Goal: Transaction & Acquisition: Purchase product/service

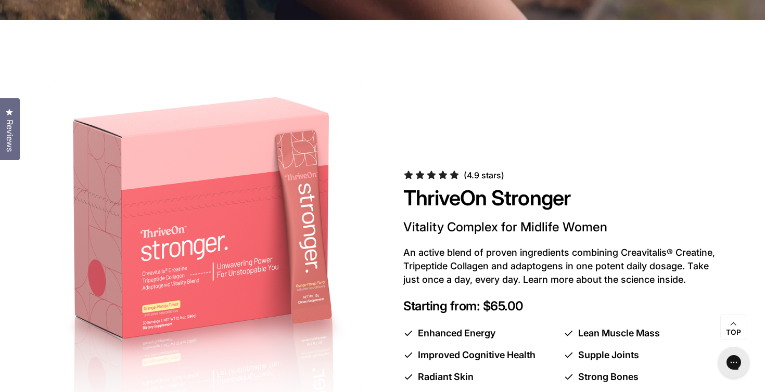
scroll to position [438, 0]
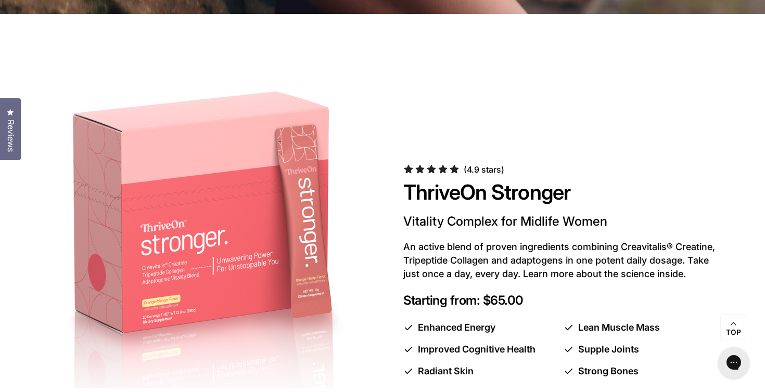
click at [6, 144] on span "Reviews" at bounding box center [11, 136] width 14 height 32
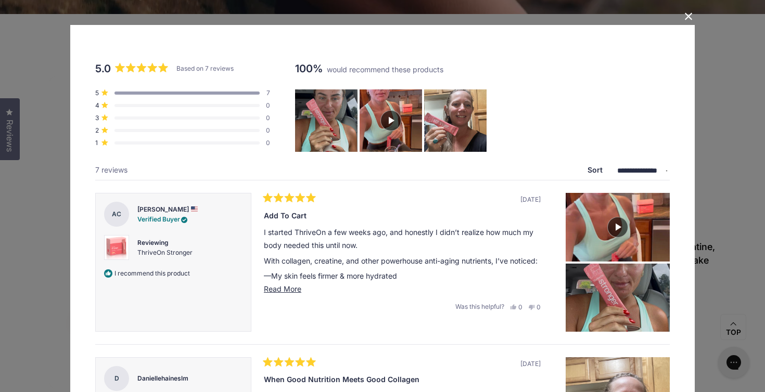
click at [49, 73] on div "**********" at bounding box center [382, 196] width 765 height 392
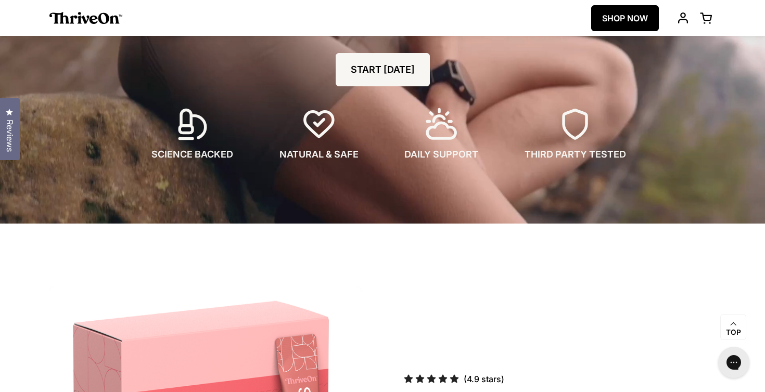
scroll to position [0, 0]
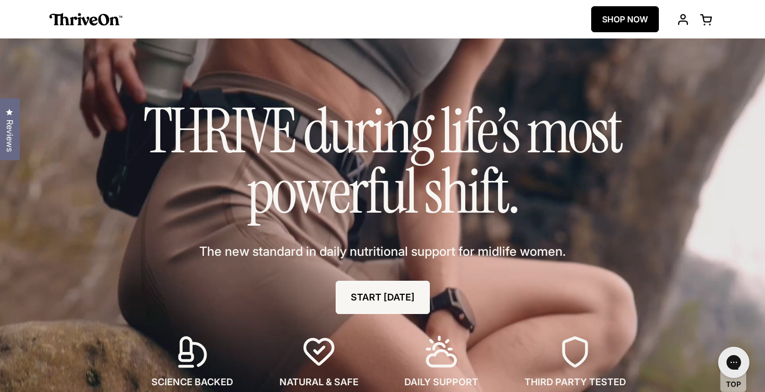
click at [604, 28] on link "SHOP NOW" at bounding box center [625, 19] width 68 height 26
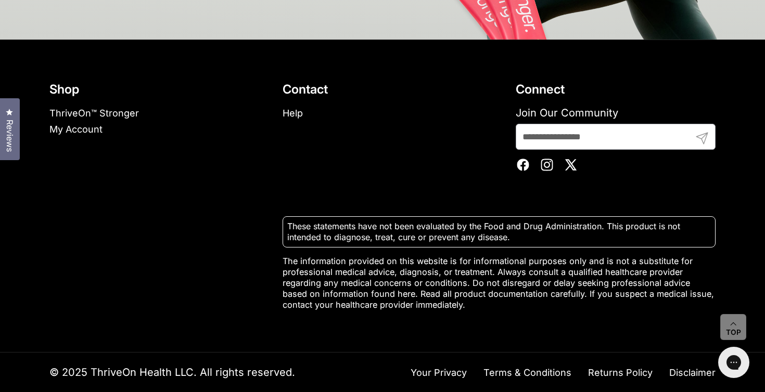
scroll to position [7458, 0]
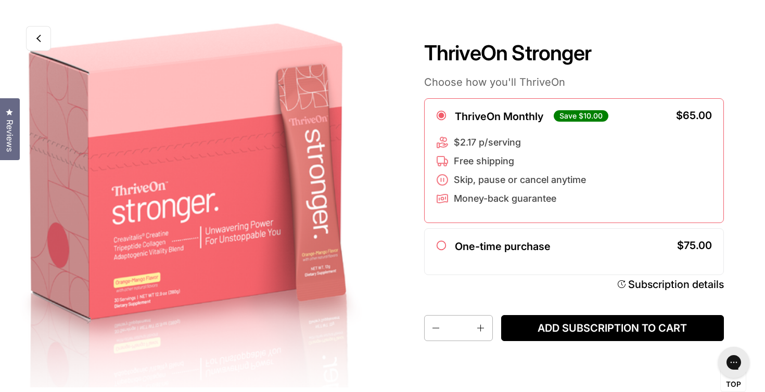
click at [40, 45] on link at bounding box center [38, 38] width 25 height 25
